Goal: Check status: Check status

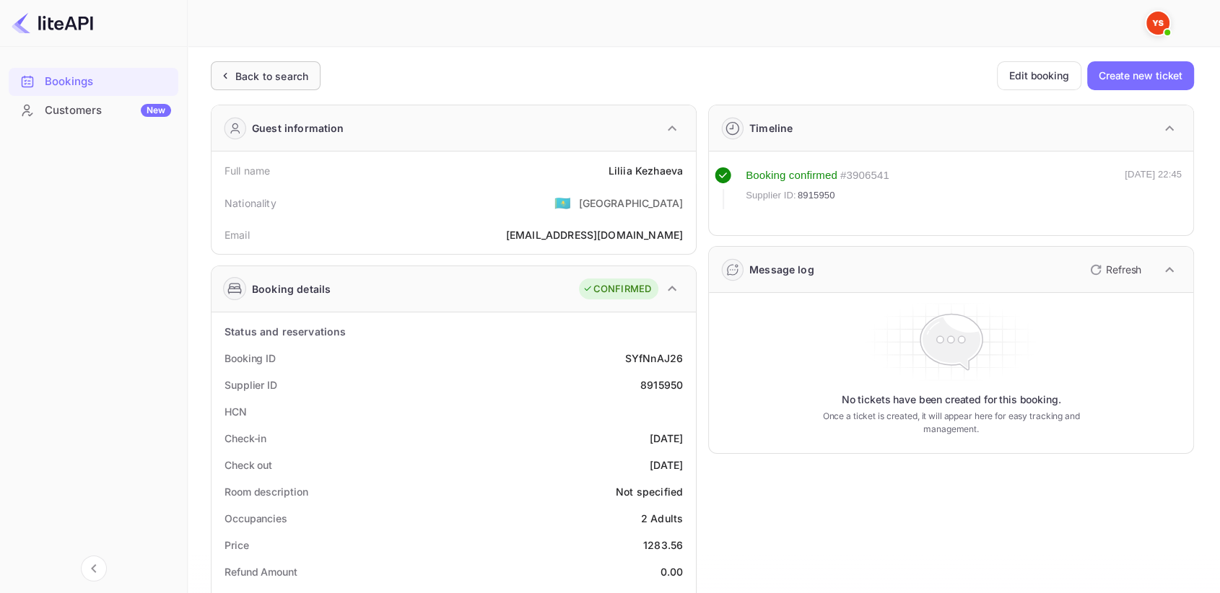
click at [249, 67] on div "Back to search" at bounding box center [266, 75] width 110 height 29
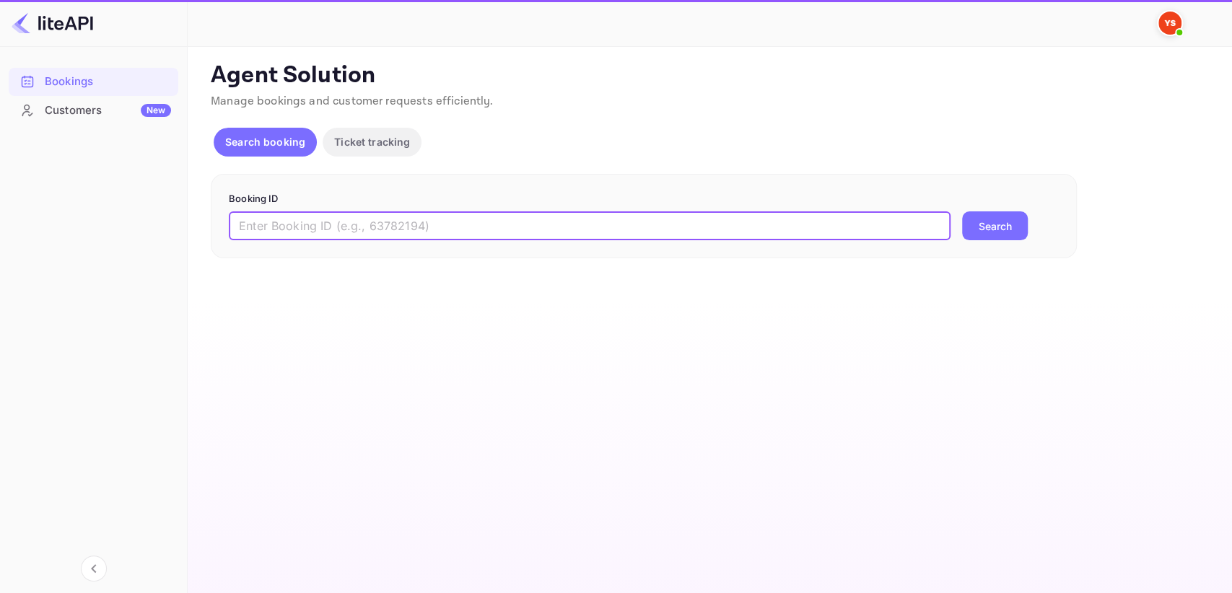
click at [422, 232] on input "text" at bounding box center [590, 226] width 722 height 29
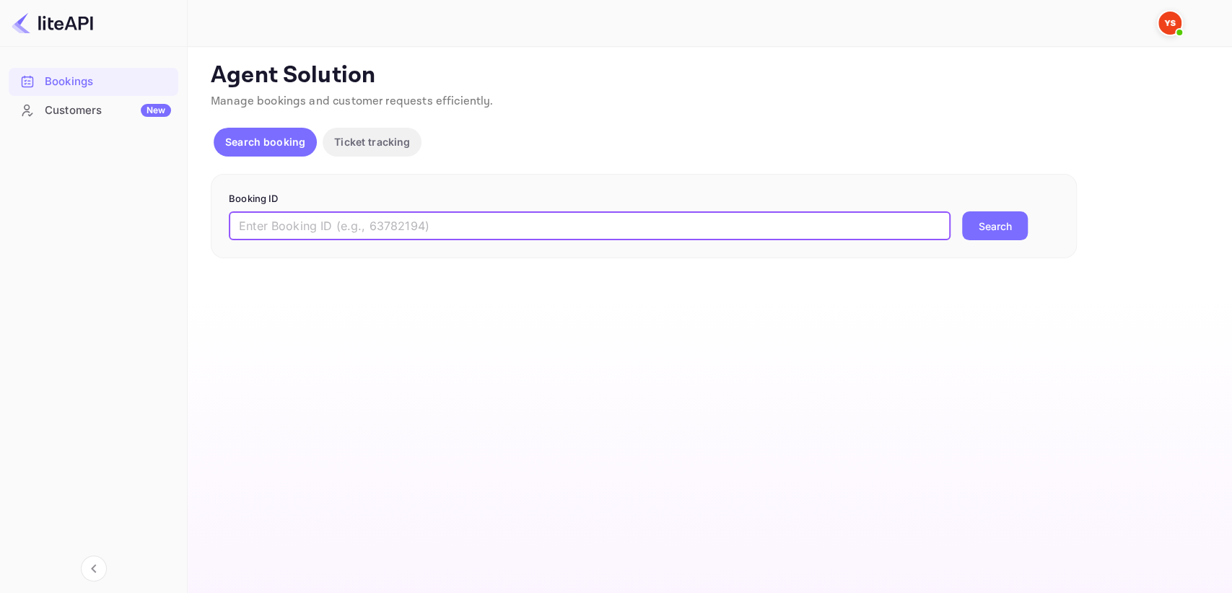
paste input "8681331"
type input "8681331"
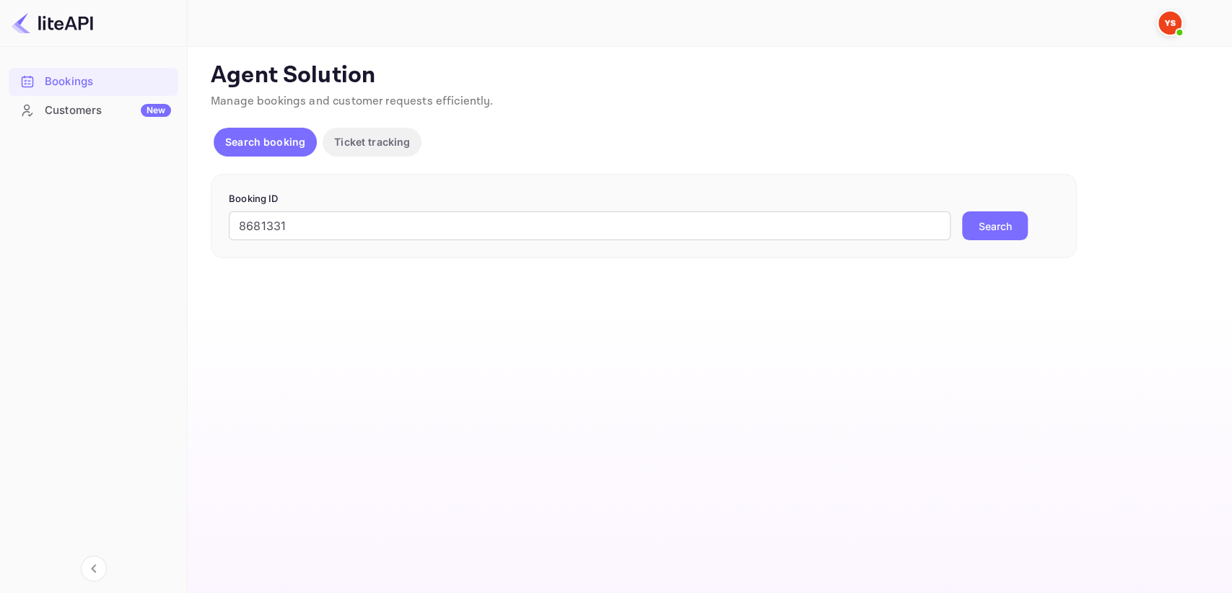
click at [992, 214] on button "Search" at bounding box center [995, 226] width 66 height 29
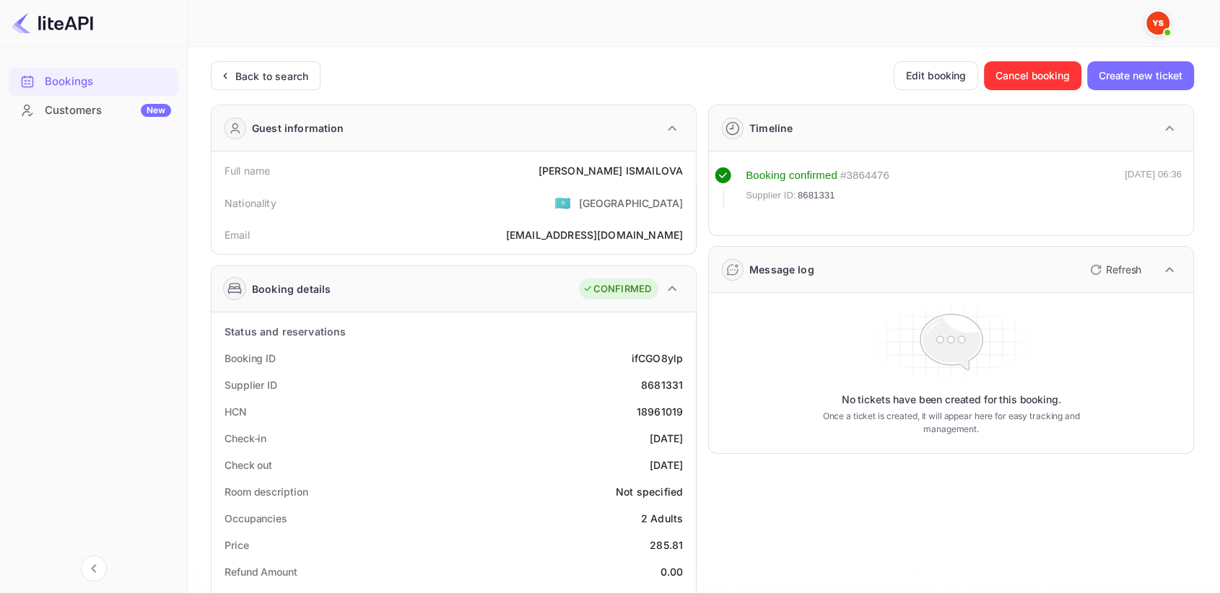
click at [670, 385] on div "8681331" at bounding box center [662, 385] width 42 height 15
copy div "8681331"
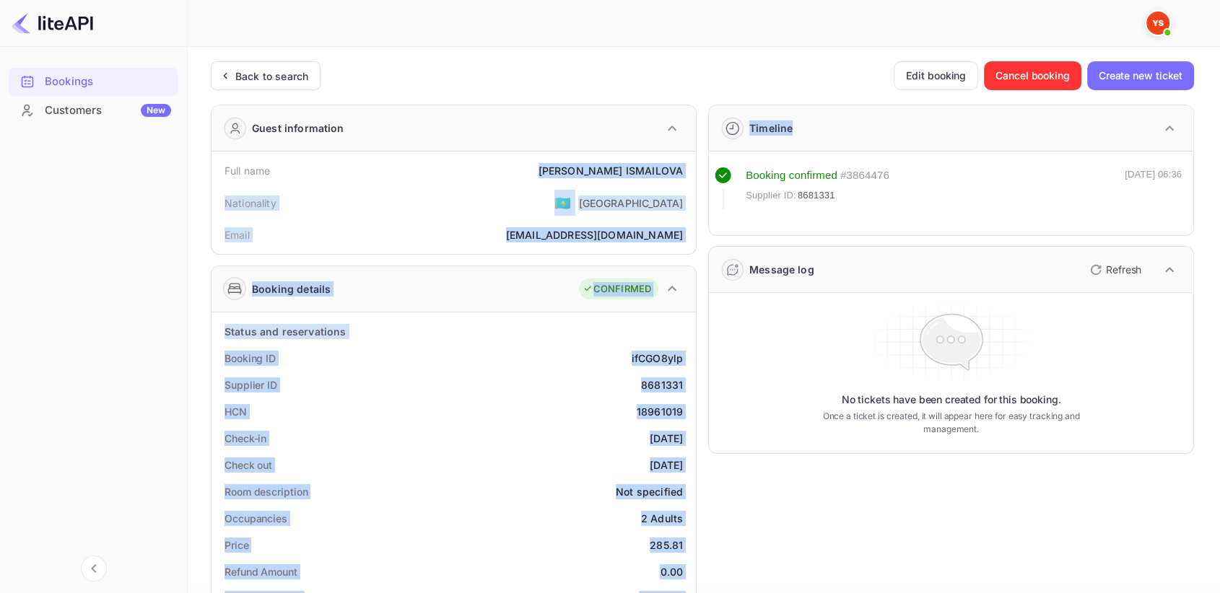
drag, startPoint x: 588, startPoint y: 166, endPoint x: 705, endPoint y: 168, distance: 117.0
click at [575, 162] on div "Full name [PERSON_NAME]" at bounding box center [453, 170] width 473 height 27
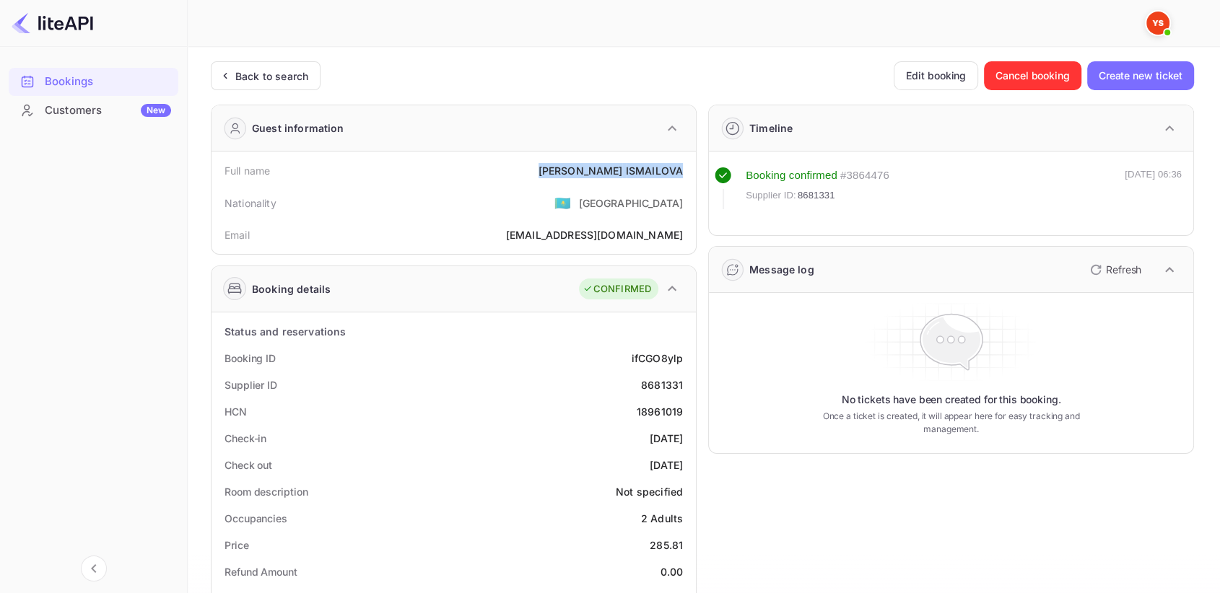
drag, startPoint x: 589, startPoint y: 166, endPoint x: 681, endPoint y: 170, distance: 91.8
click at [682, 170] on div "Full name [PERSON_NAME]" at bounding box center [453, 170] width 473 height 27
copy div "[PERSON_NAME]"
drag, startPoint x: 643, startPoint y: 542, endPoint x: 684, endPoint y: 540, distance: 41.9
click at [684, 540] on div "Price 285.81" at bounding box center [453, 545] width 473 height 27
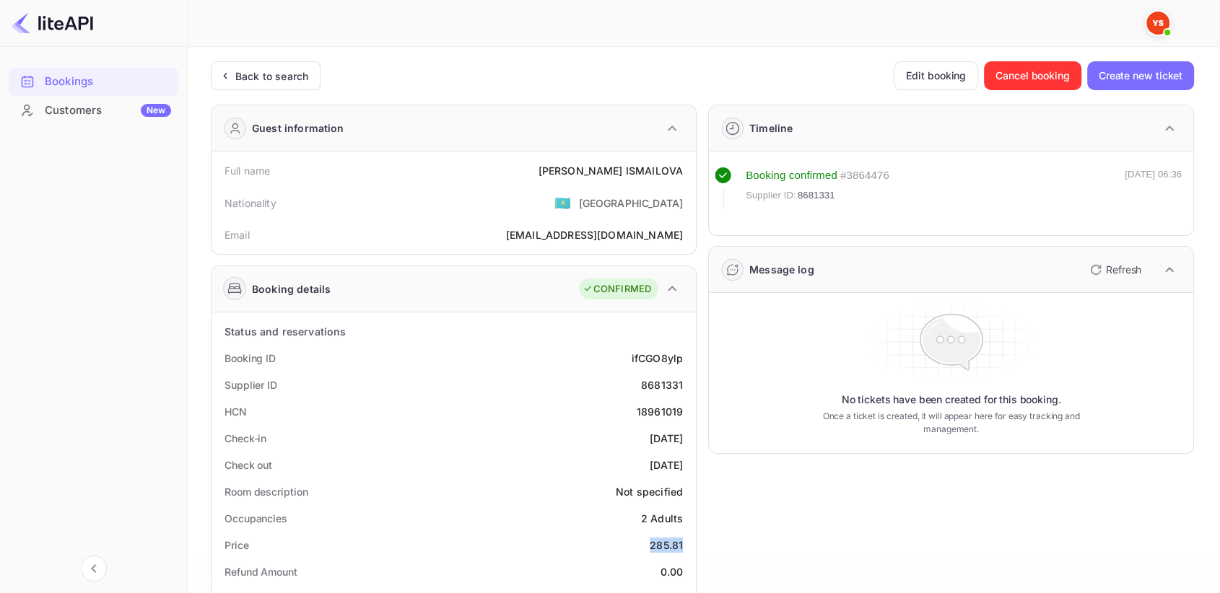
copy div "285.81"
